Goal: Task Accomplishment & Management: Use online tool/utility

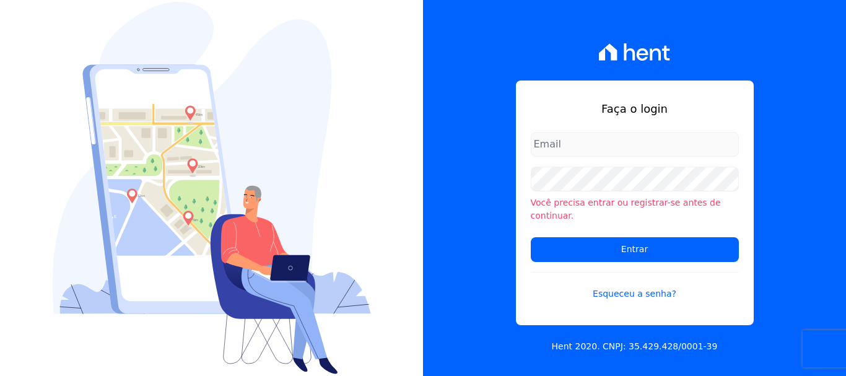
click at [782, 70] on div "Faça o login Você precisa entrar ou registrar-se antes de continuar. Entrar Esq…" at bounding box center [634, 188] width 423 height 376
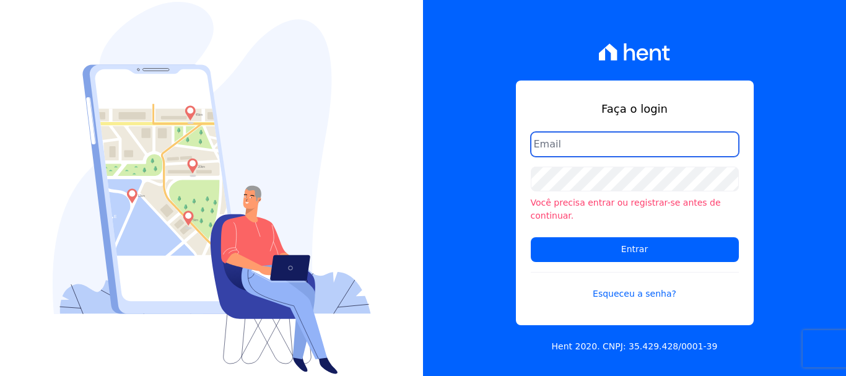
click at [611, 153] on input "email" at bounding box center [635, 144] width 208 height 25
type input "[EMAIL_ADDRESS][DOMAIN_NAME]"
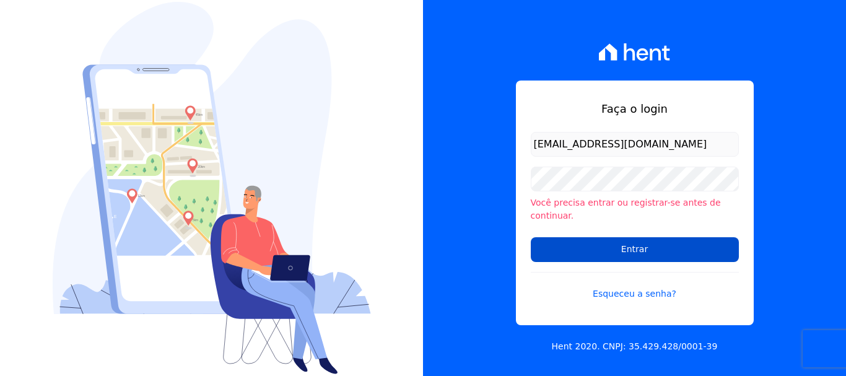
click at [637, 245] on input "Entrar" at bounding box center [635, 249] width 208 height 25
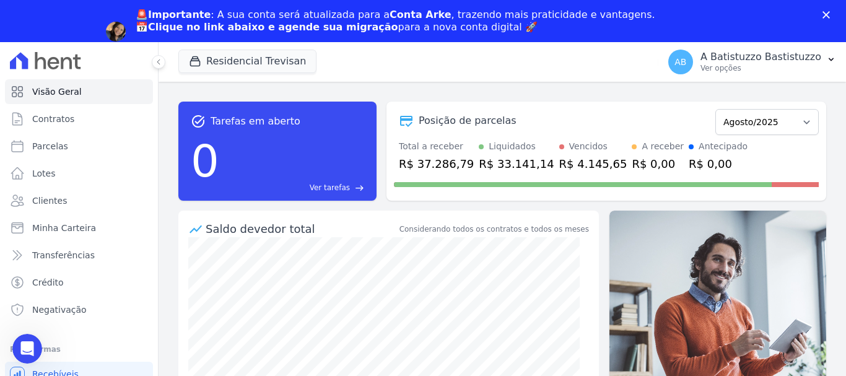
click at [238, 41] on link "Agendar migração" at bounding box center [187, 48] width 102 height 14
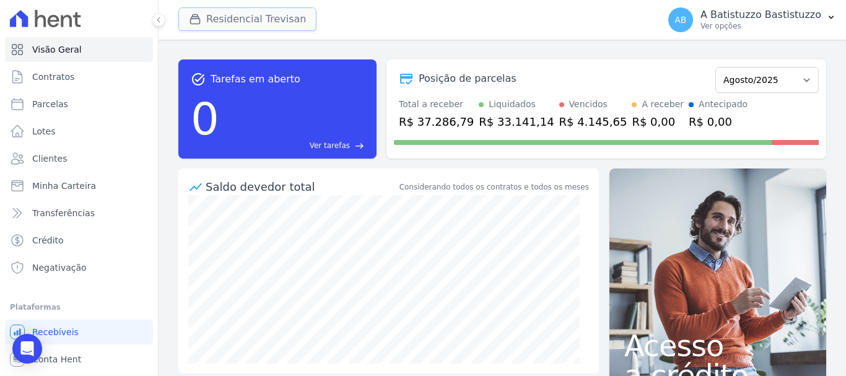
click at [260, 22] on button "Residencial Trevisan" at bounding box center [247, 19] width 138 height 24
